Goal: Task Accomplishment & Management: Use online tool/utility

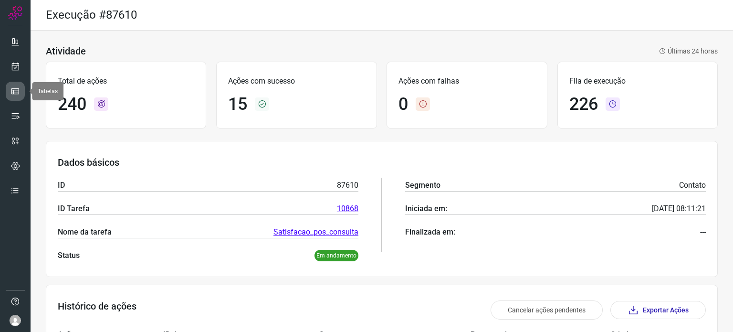
click at [15, 88] on icon at bounding box center [15, 91] width 10 height 10
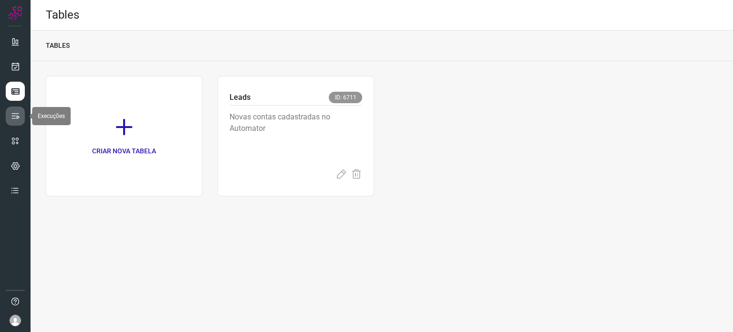
click at [15, 114] on icon at bounding box center [15, 116] width 10 height 10
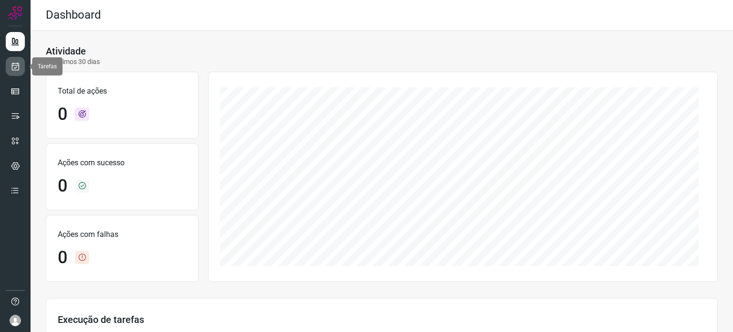
click at [19, 73] on link at bounding box center [15, 66] width 19 height 19
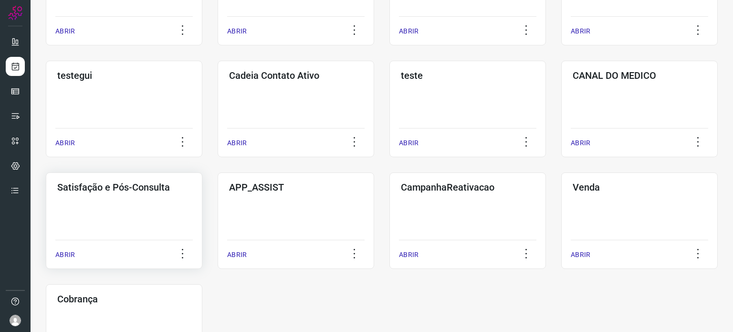
click at [165, 198] on div "Satisfação e Pós-Consulta ABRIR" at bounding box center [124, 220] width 156 height 96
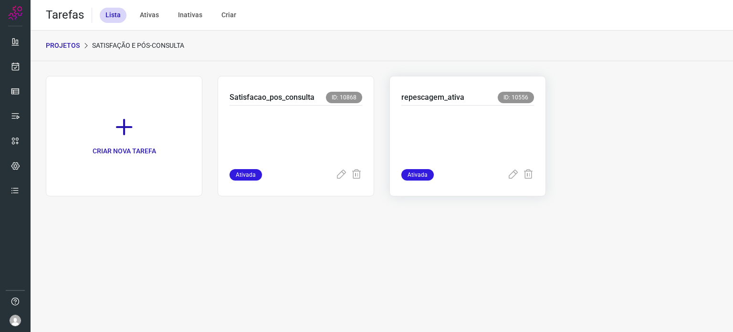
click at [466, 107] on div at bounding box center [467, 136] width 133 height 63
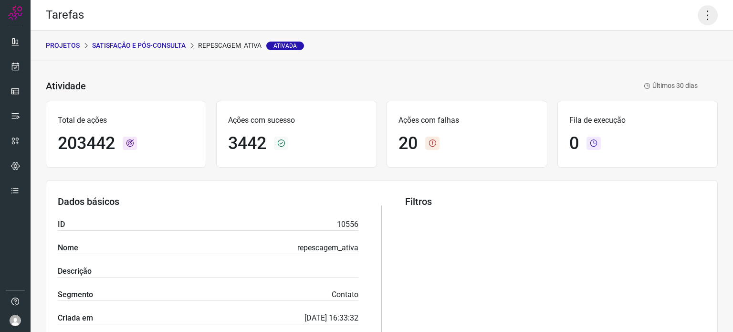
click at [698, 17] on icon at bounding box center [707, 15] width 20 height 20
click at [659, 64] on li "Executar" at bounding box center [666, 62] width 87 height 15
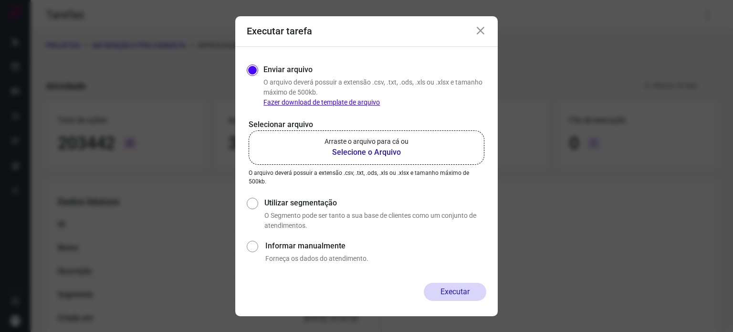
click at [363, 141] on p "Arraste o arquivo para cá ou" at bounding box center [366, 141] width 84 height 10
click at [0, 0] on input "Arraste o arquivo para cá ou Selecione o Arquivo" at bounding box center [0, 0] width 0 height 0
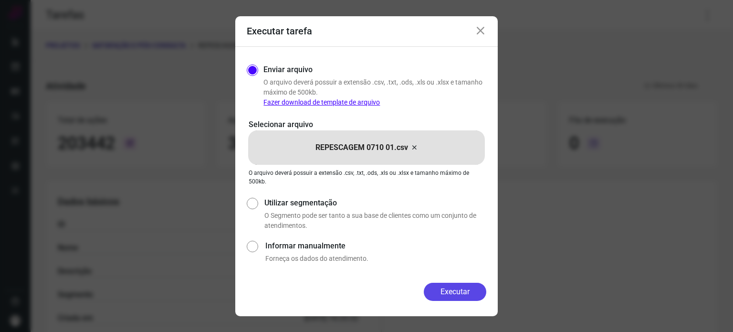
click at [456, 287] on button "Executar" at bounding box center [455, 291] width 62 height 18
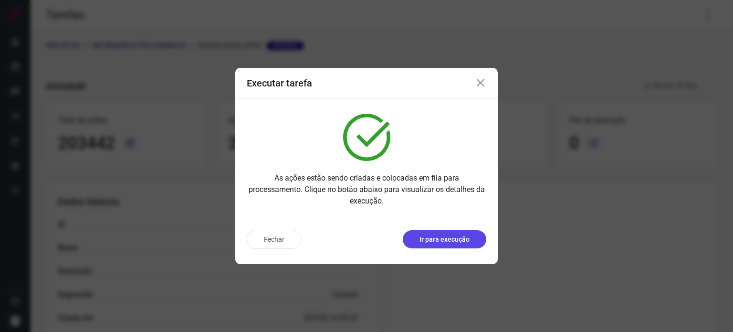
click at [449, 240] on p "Ir para execução" at bounding box center [444, 239] width 50 height 10
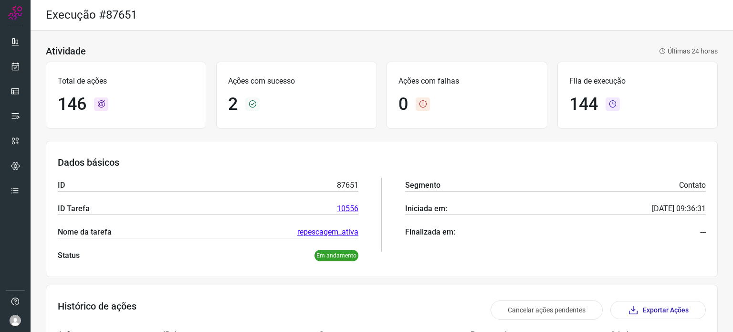
click at [412, 43] on div "Atividade Últimas 24 horas Total de ações 146 Ações com sucesso 2 Ações com fal…" at bounding box center [382, 330] width 702 height 598
